Goal: Task Accomplishment & Management: Use online tool/utility

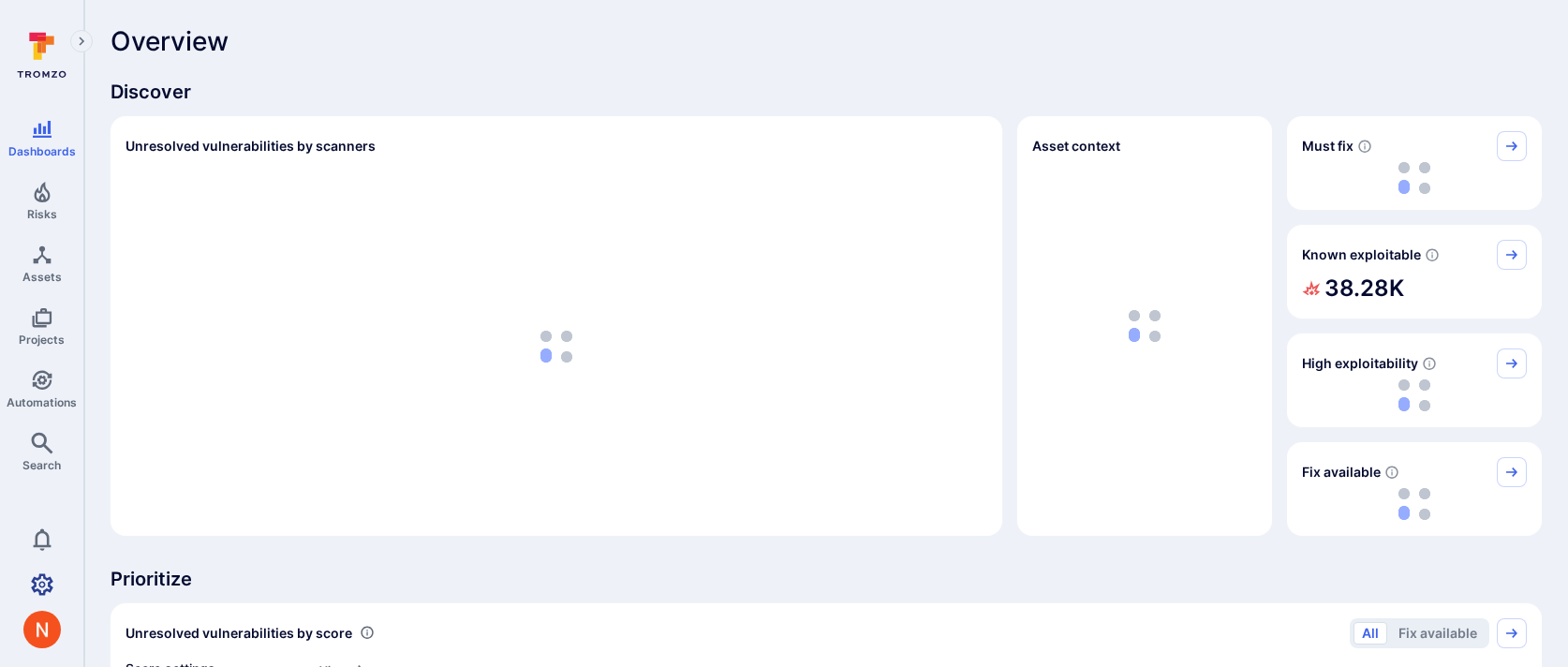
click at [27, 574] on link "Settings" at bounding box center [41, 584] width 83 height 37
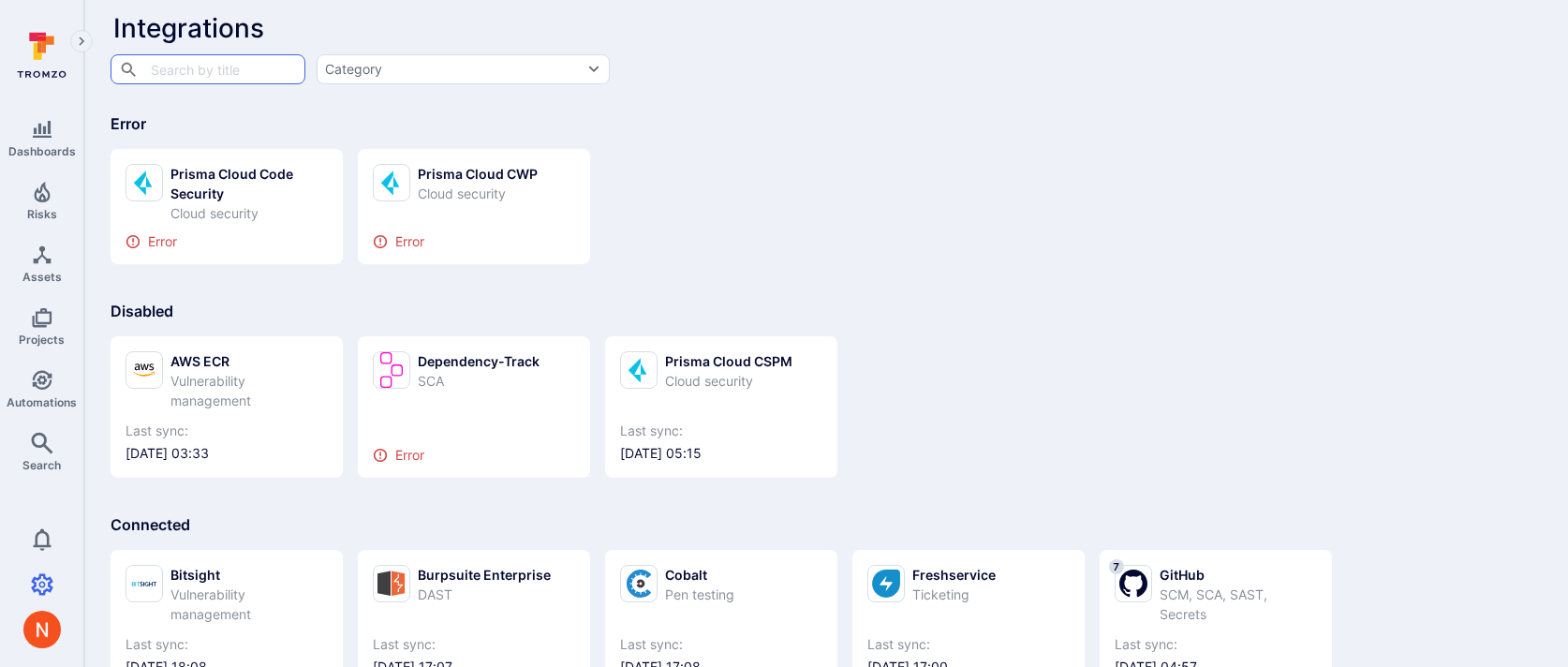
scroll to position [22, 0]
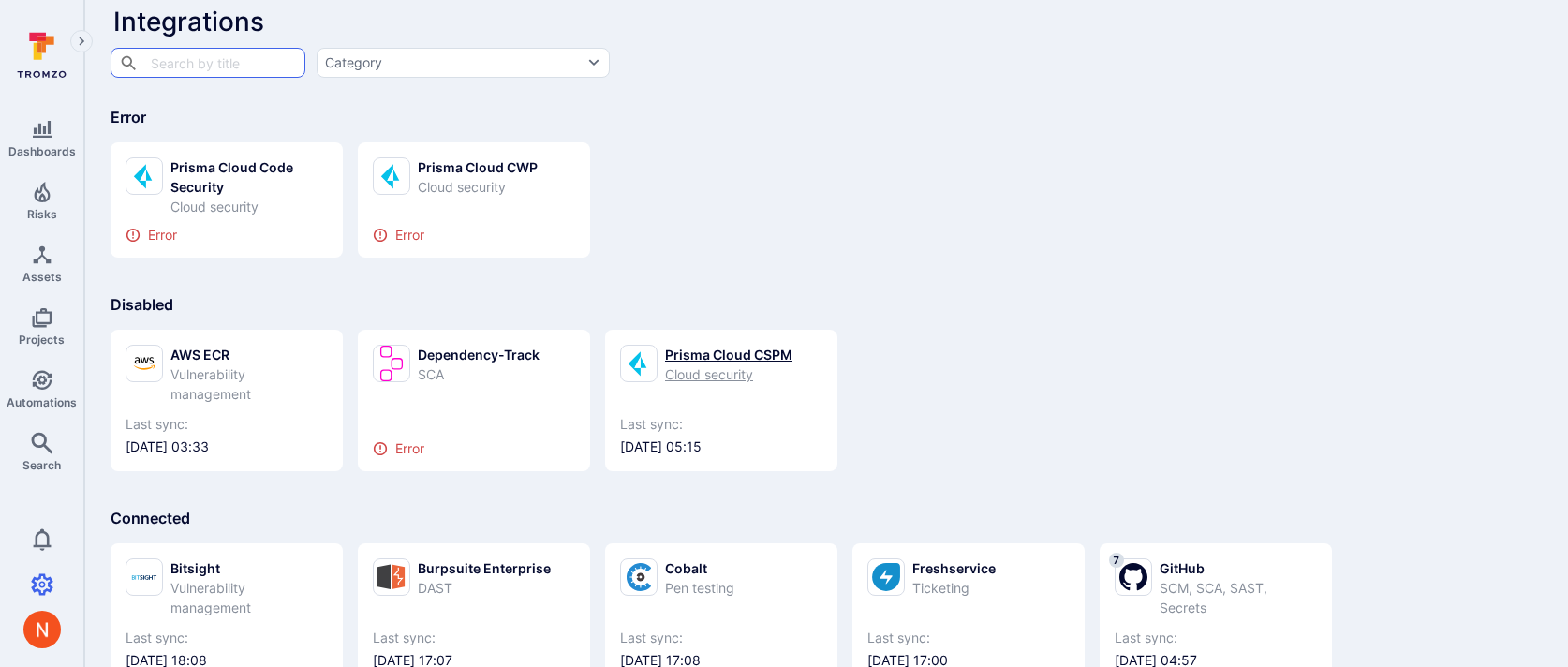
click at [662, 361] on div "Prisma Cloud CSPM Cloud security" at bounding box center [721, 364] width 202 height 39
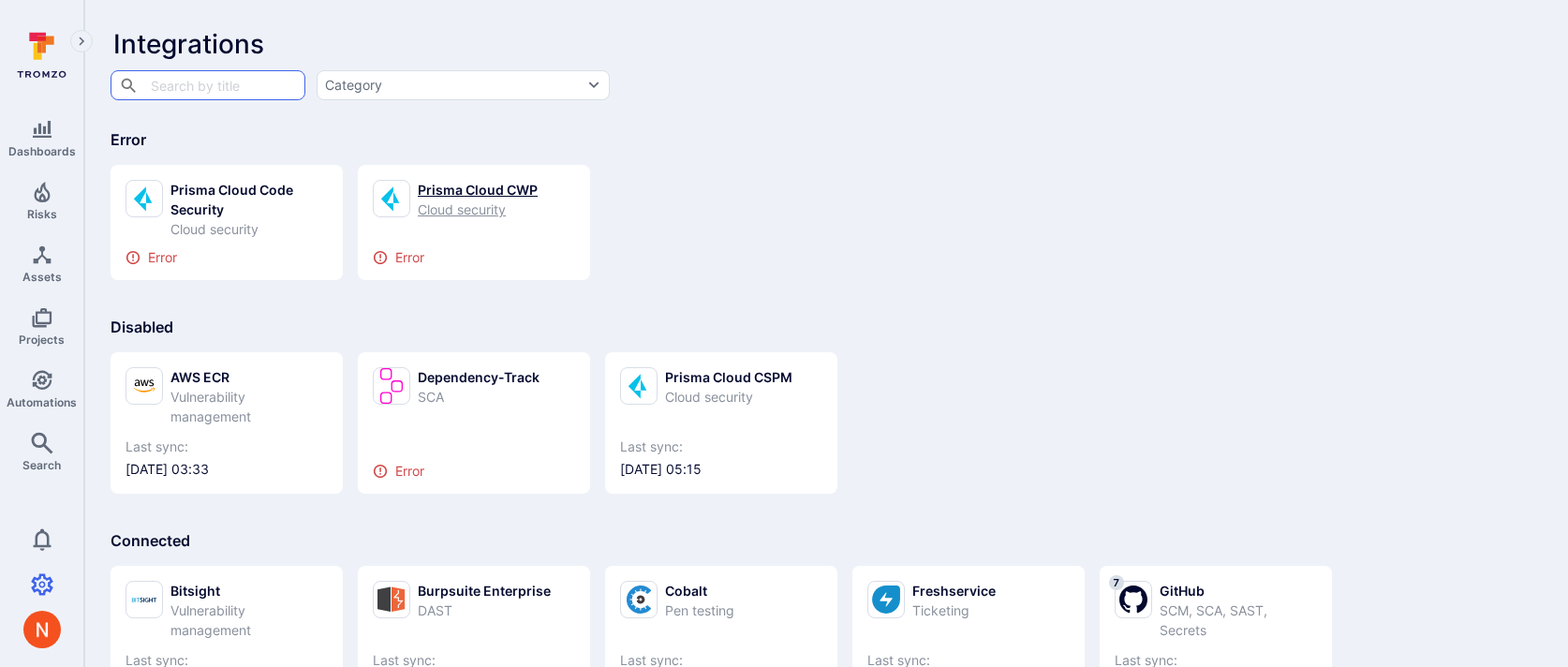
click at [518, 180] on div "Prisma Cloud CWP" at bounding box center [477, 190] width 120 height 20
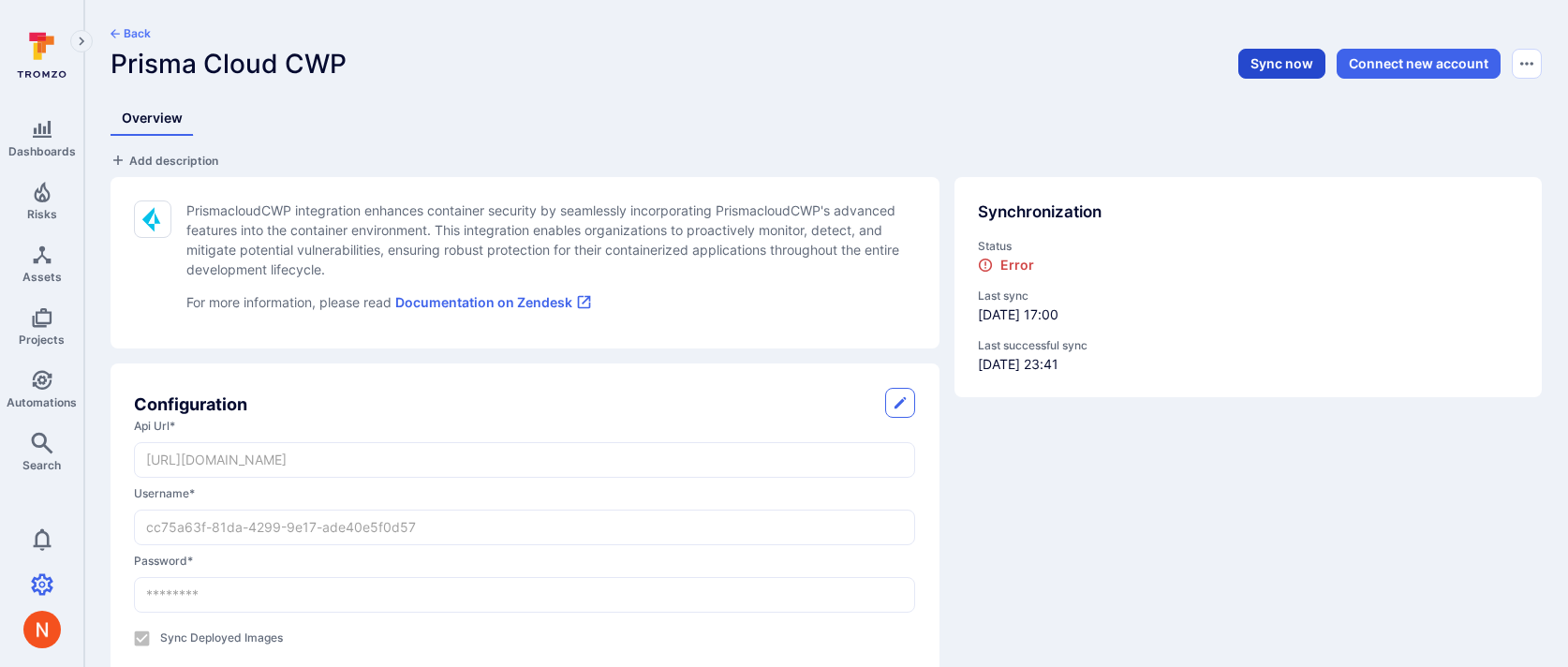
click at [1262, 68] on button "Sync now" at bounding box center [1281, 64] width 87 height 30
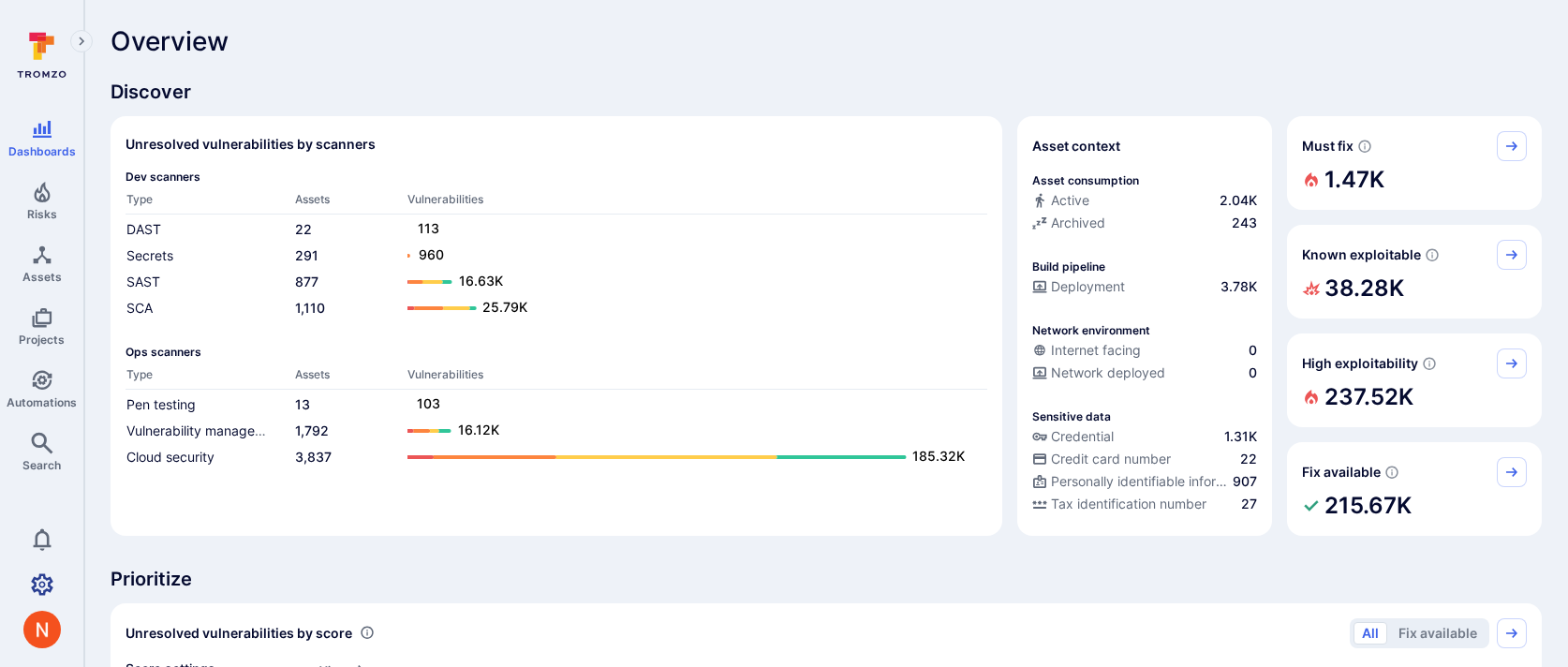
click at [34, 600] on link "Settings" at bounding box center [41, 584] width 83 height 37
